Goal: Go to known website: Access a specific website the user already knows

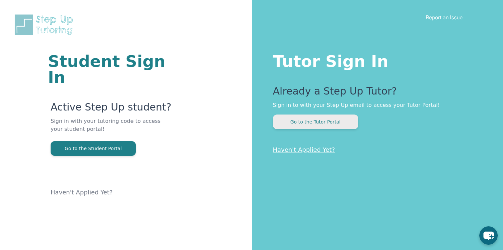
click at [274, 119] on button "Go to the Tutor Portal" at bounding box center [315, 121] width 85 height 15
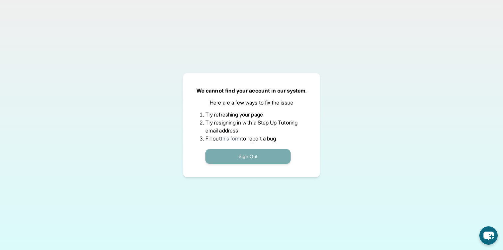
click at [250, 150] on button "Sign Out" at bounding box center [247, 156] width 85 height 15
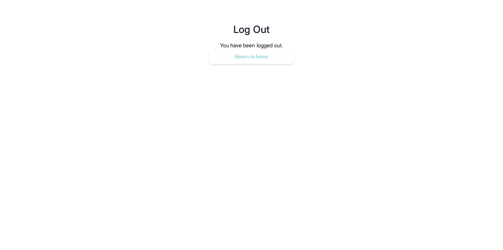
click at [242, 51] on button "Return to home" at bounding box center [251, 56] width 85 height 15
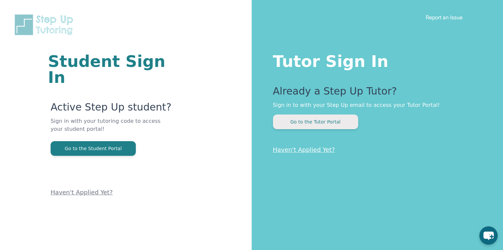
click at [306, 125] on button "Go to the Tutor Portal" at bounding box center [315, 121] width 85 height 15
